Goal: Navigation & Orientation: Find specific page/section

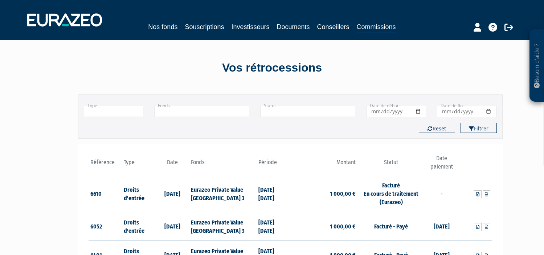
scroll to position [37, 0]
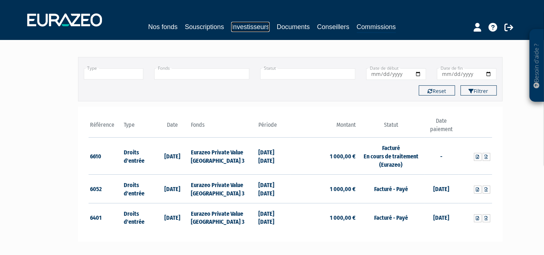
click at [253, 26] on link "Investisseurs" at bounding box center [250, 27] width 38 height 10
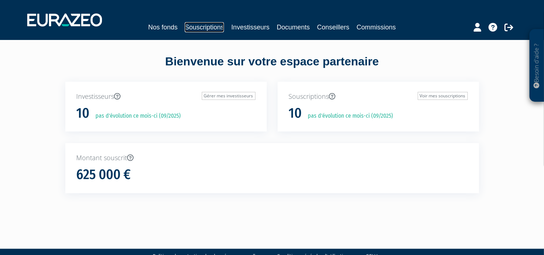
click at [208, 28] on link "Souscriptions" at bounding box center [204, 27] width 39 height 10
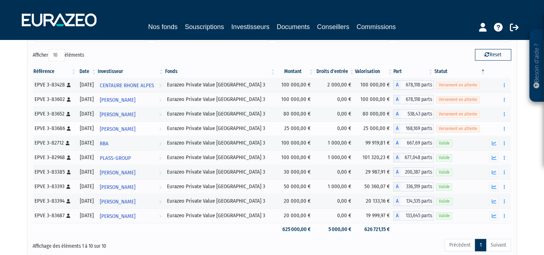
scroll to position [49, 0]
